Goal: Find contact information: Find contact information

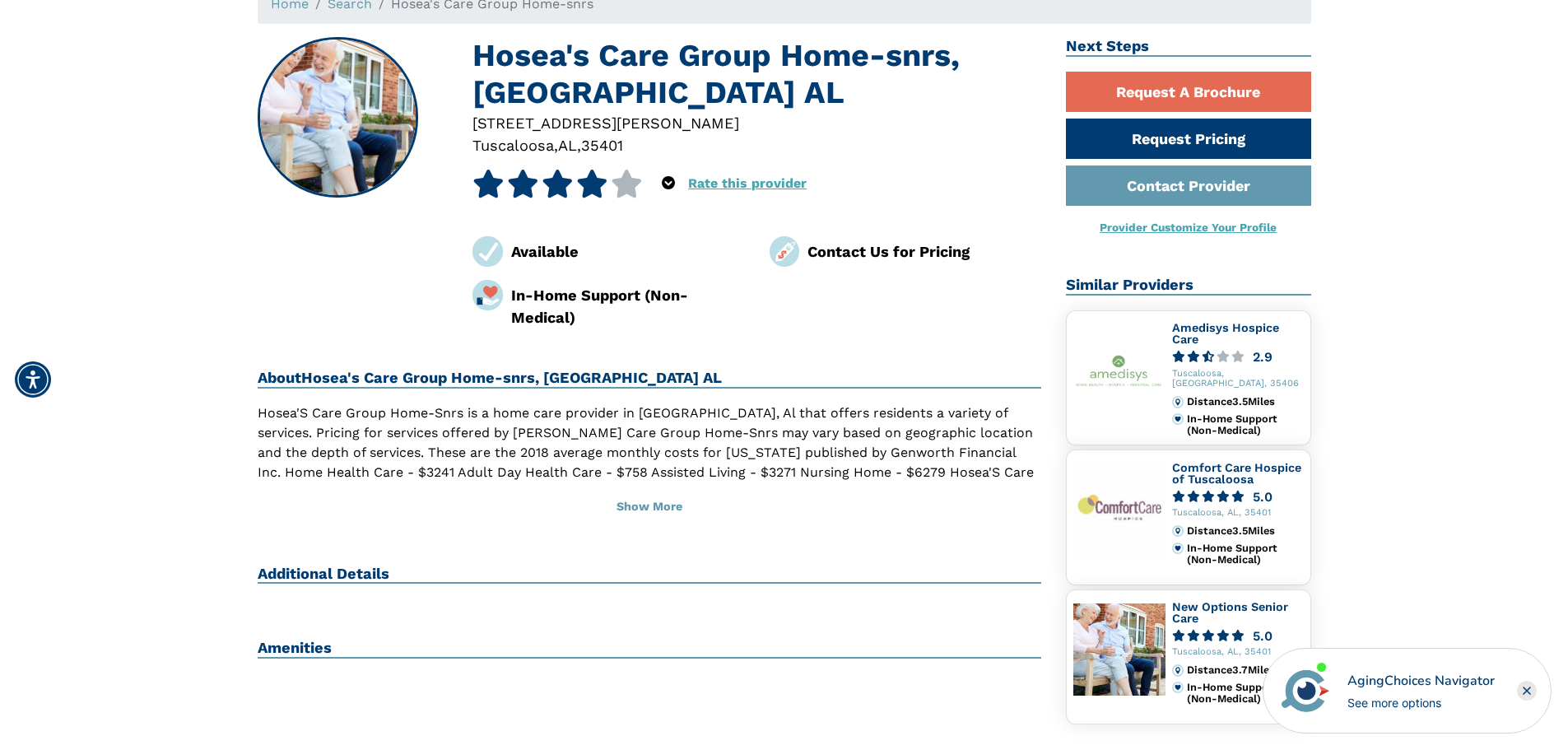
scroll to position [165, 0]
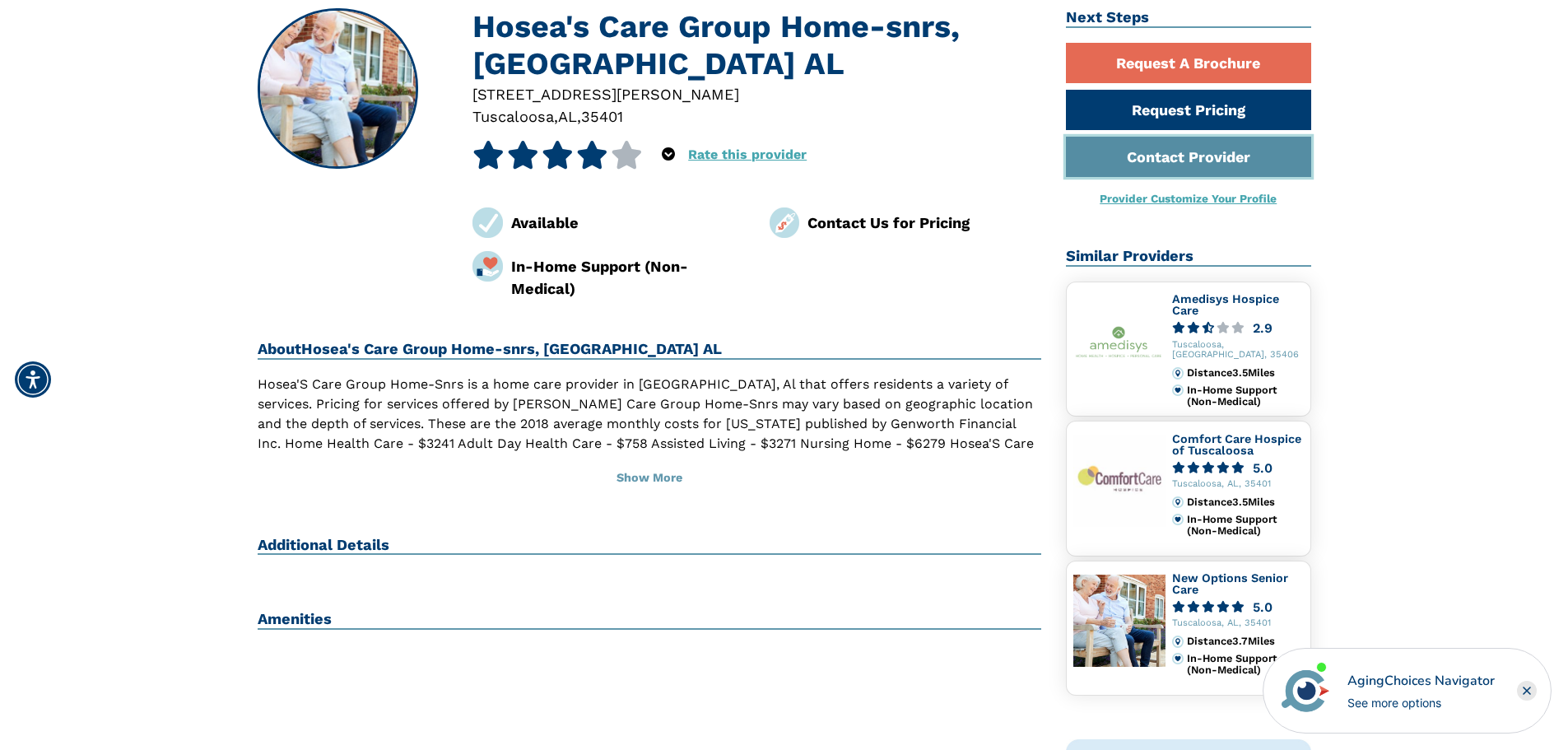
click at [1158, 141] on link "Contact Provider" at bounding box center [1188, 156] width 246 height 41
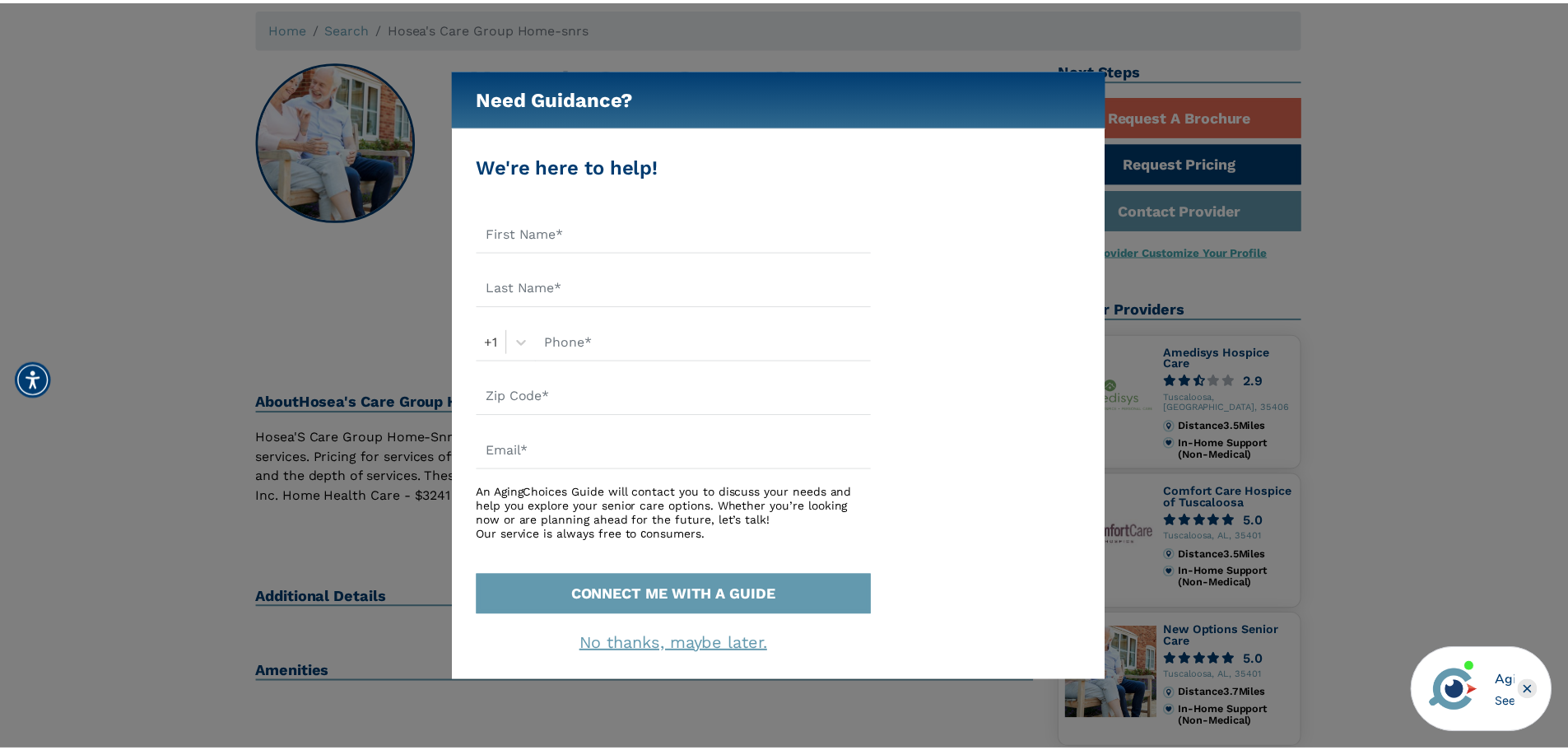
scroll to position [83, 0]
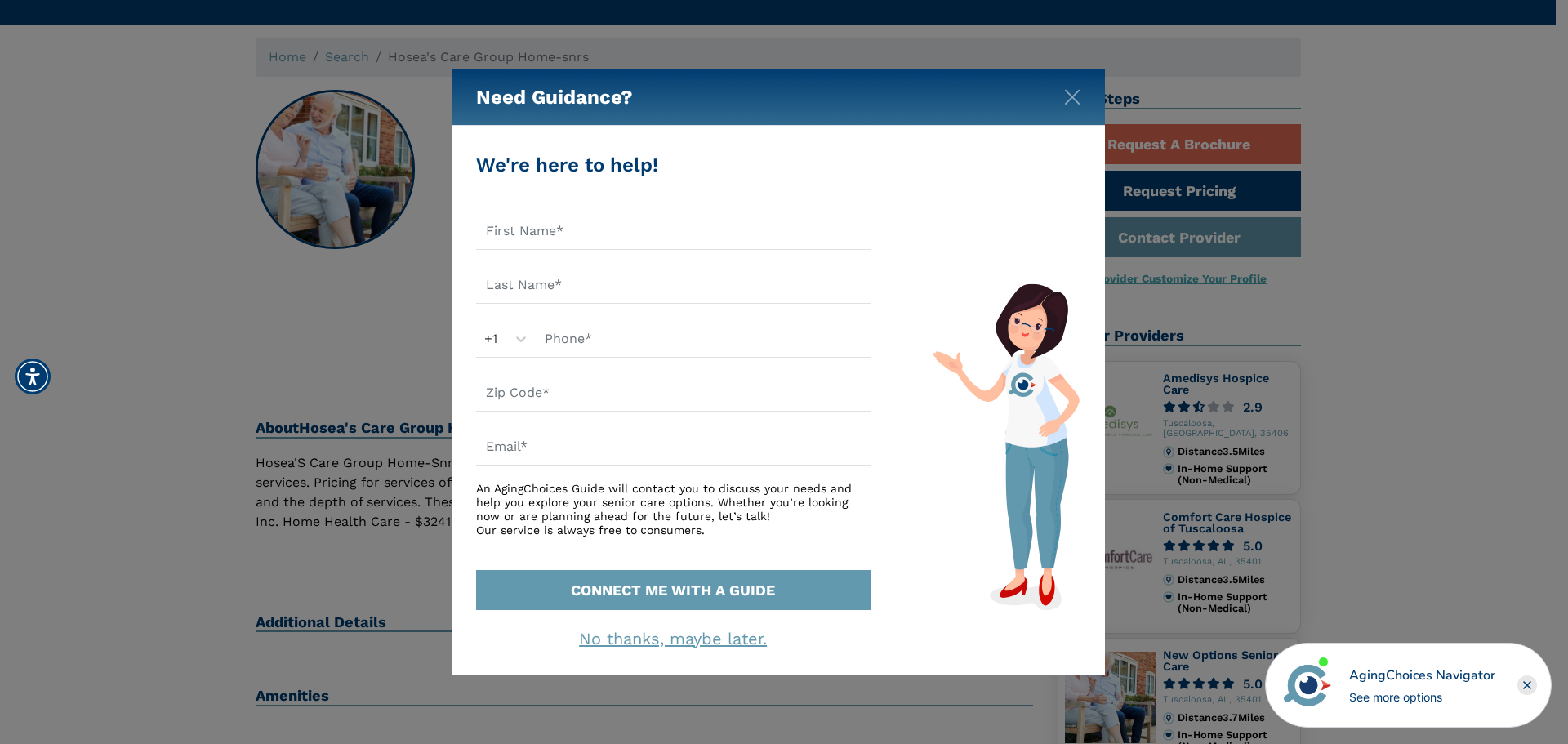
click at [1068, 108] on div "Need Guidance?" at bounding box center [779, 98] width 653 height 57
click at [1065, 103] on img "Close" at bounding box center [1073, 97] width 17 height 17
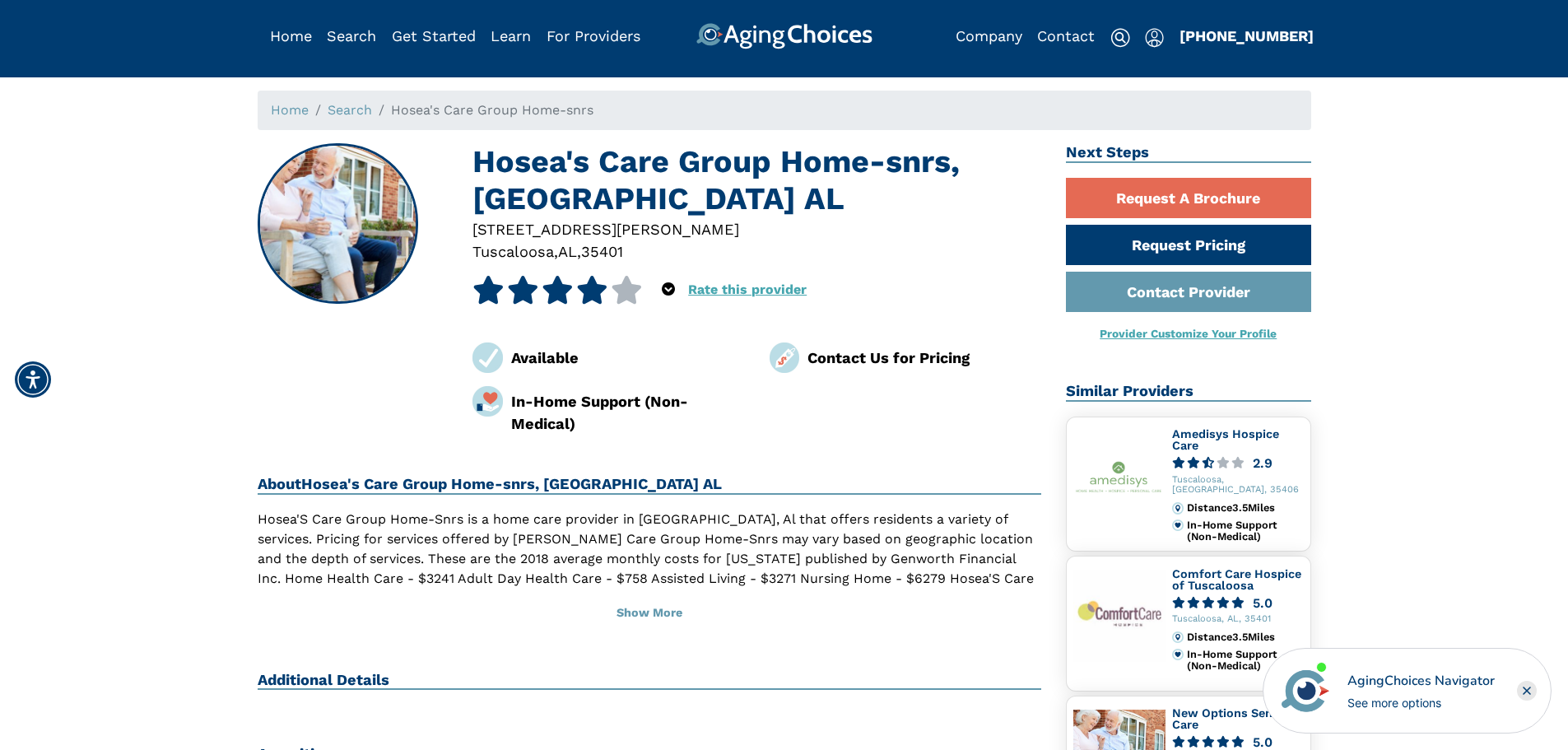
scroll to position [0, 0]
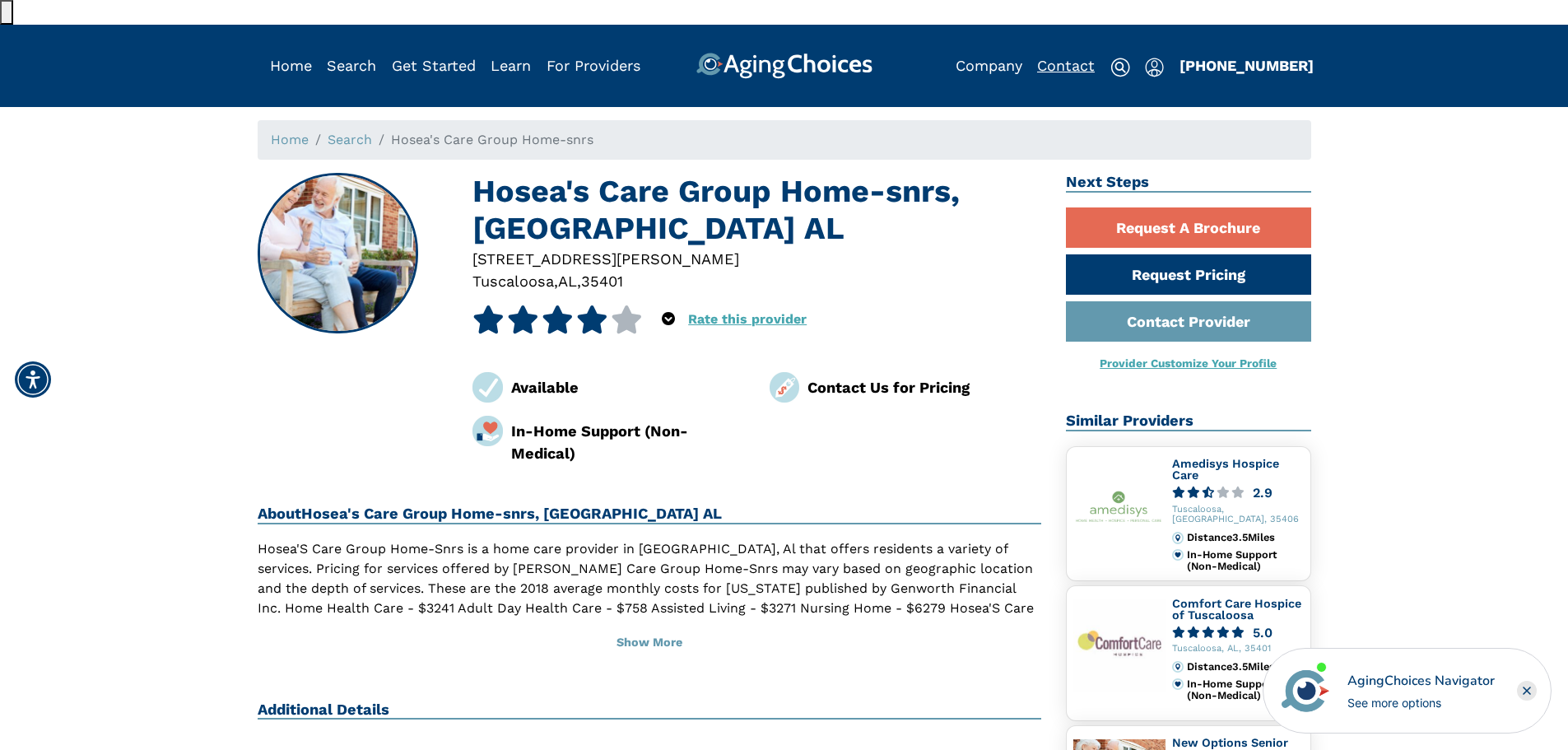
click at [1076, 57] on link "Contact" at bounding box center [1066, 65] width 58 height 17
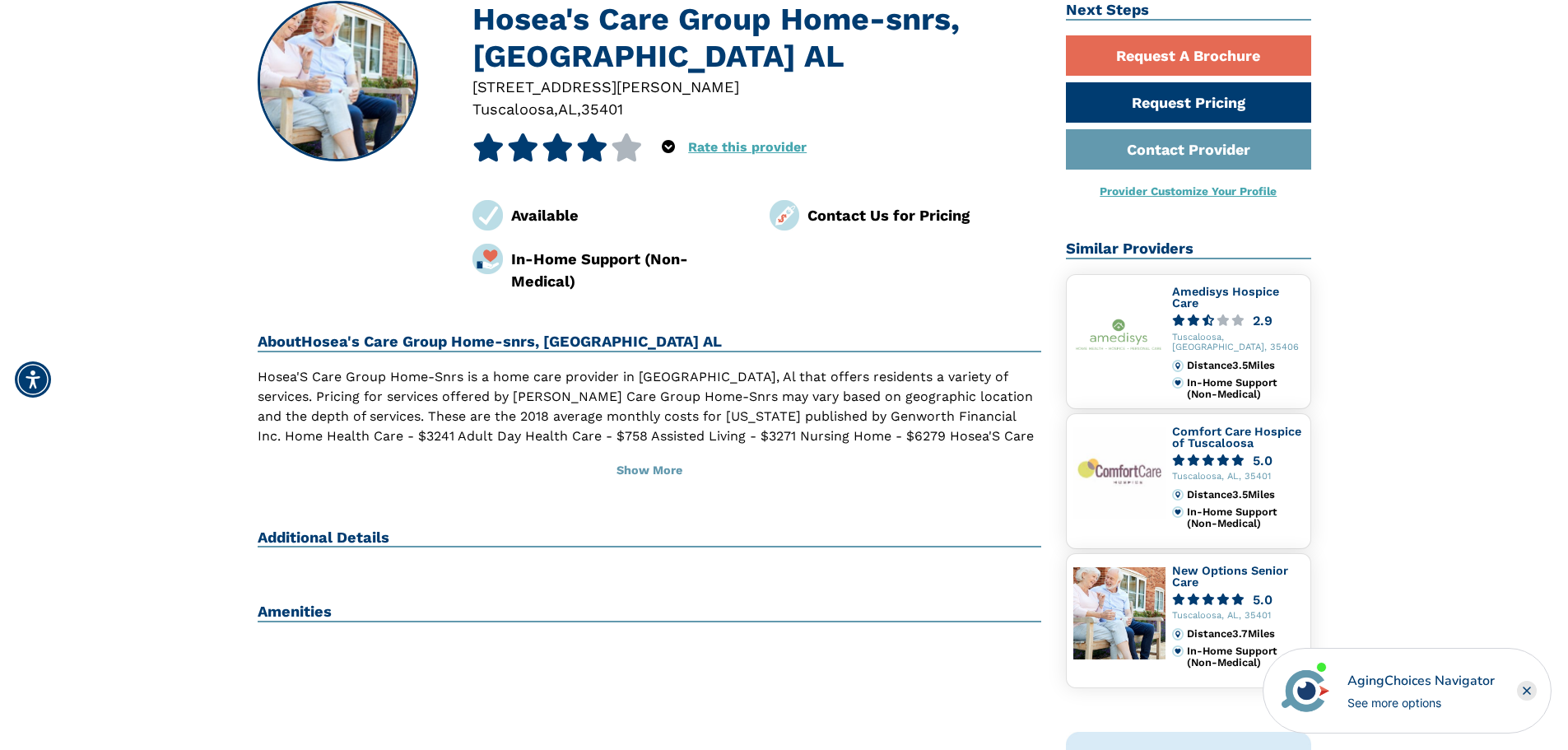
scroll to position [247, 0]
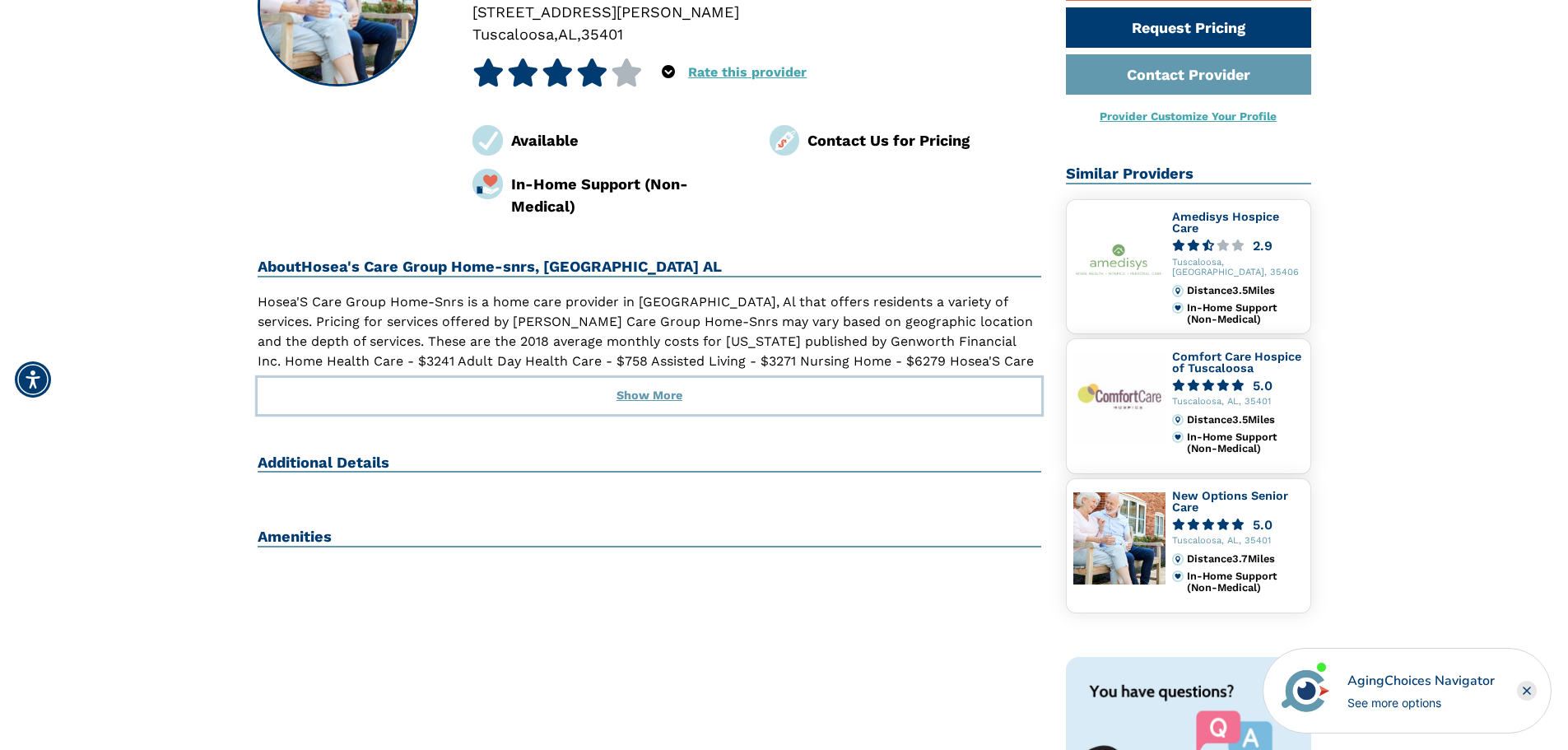
click at [671, 378] on button "Show More" at bounding box center [649, 396] width 784 height 36
